Goal: Task Accomplishment & Management: Use online tool/utility

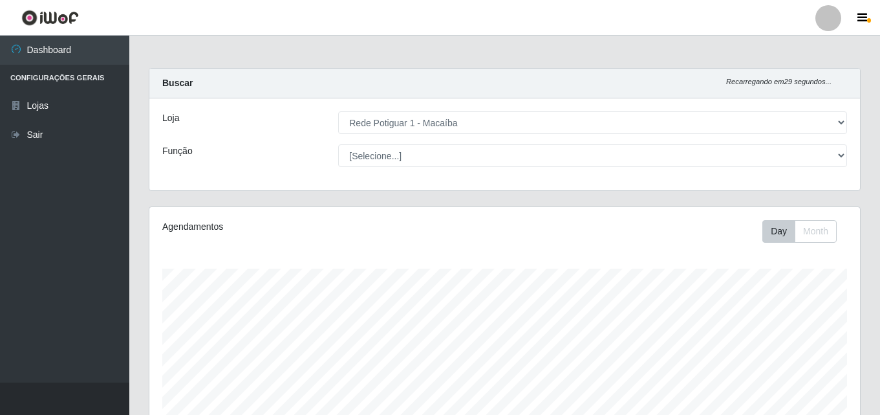
select select "100"
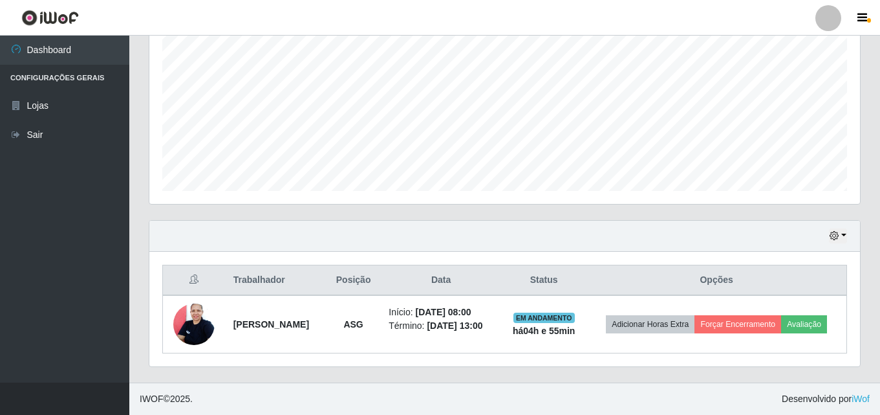
scroll to position [268, 711]
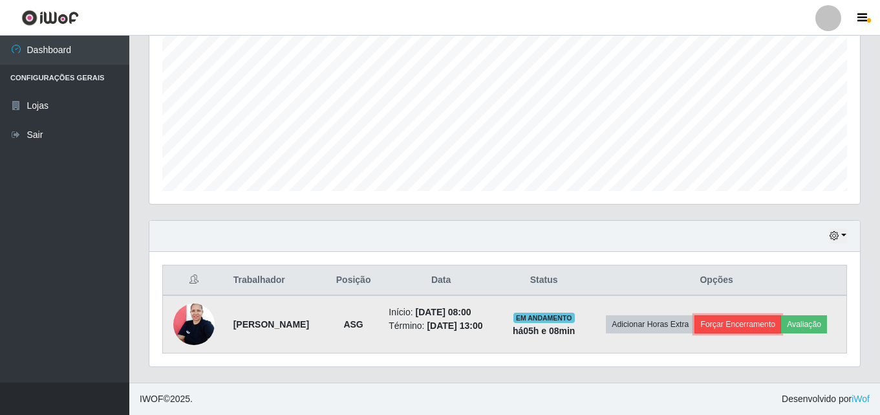
click at [781, 315] on button "Forçar Encerramento" at bounding box center [738, 324] width 87 height 18
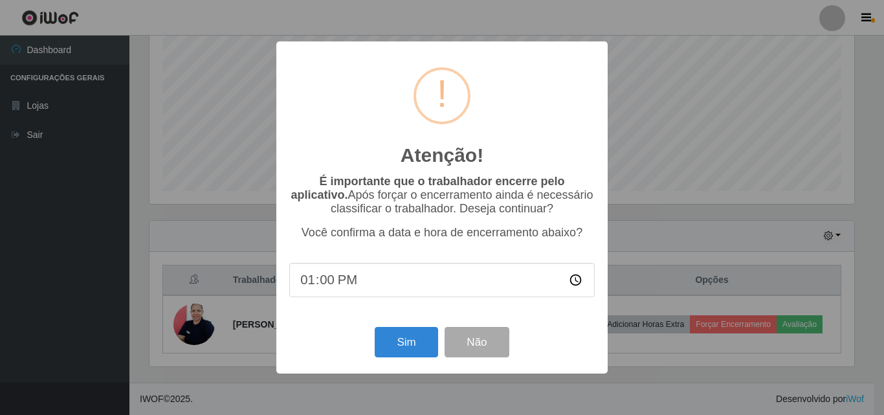
click at [333, 279] on input "13:00" at bounding box center [441, 280] width 305 height 34
click at [345, 287] on input "13:00" at bounding box center [441, 280] width 305 height 34
click at [342, 286] on input "13:00" at bounding box center [441, 280] width 305 height 34
drag, startPoint x: 332, startPoint y: 283, endPoint x: 305, endPoint y: 291, distance: 27.6
click at [325, 285] on input "13:00" at bounding box center [441, 280] width 305 height 34
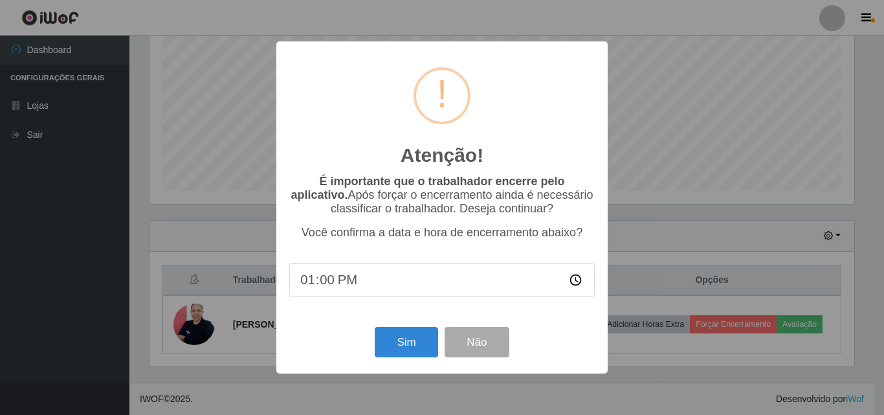
type input "13:09"
click at [401, 353] on button "Sim" at bounding box center [406, 342] width 63 height 30
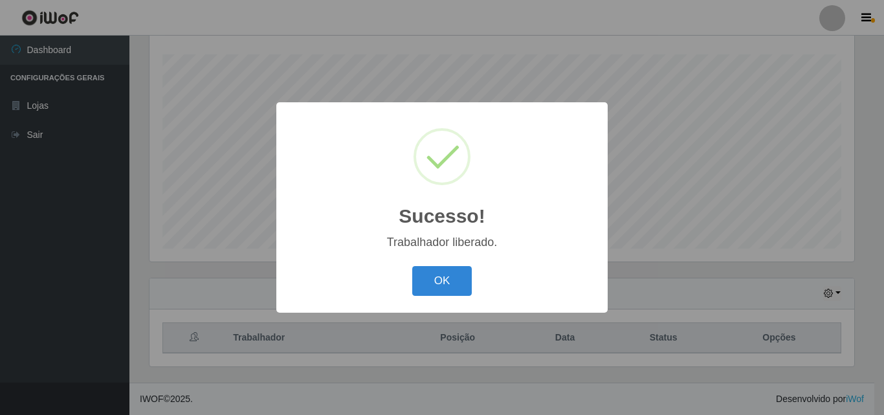
click at [412, 266] on button "OK" at bounding box center [442, 281] width 60 height 30
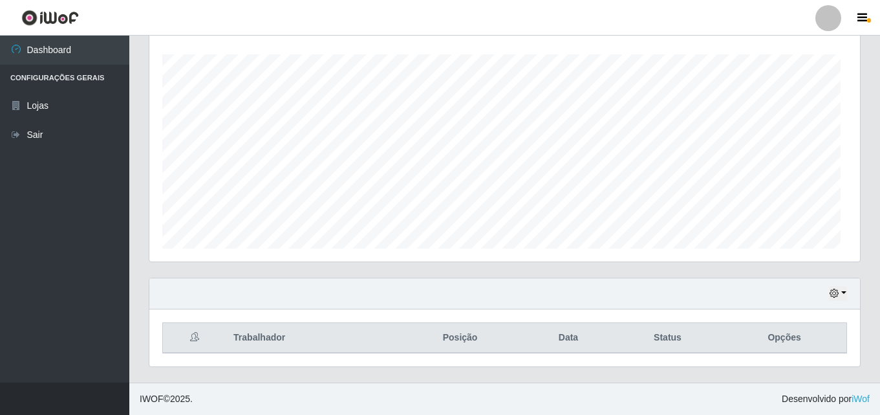
scroll to position [268, 711]
